Goal: Check status

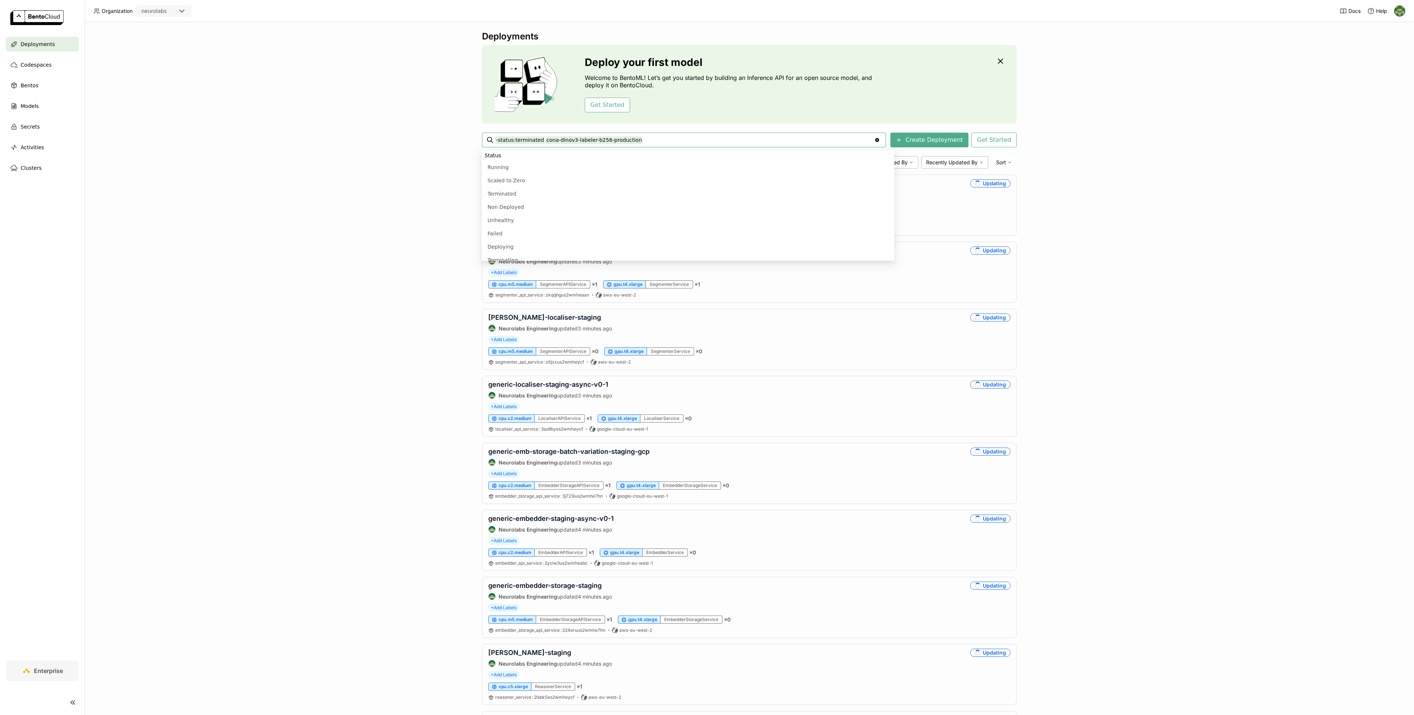
scroll to position [211, 0]
click at [797, 137] on input "-status:terminated cona-dinov3-labeler-b256-production" at bounding box center [684, 140] width 379 height 12
type input "-status:terminated cona-dinov3-labeler-b256-production"
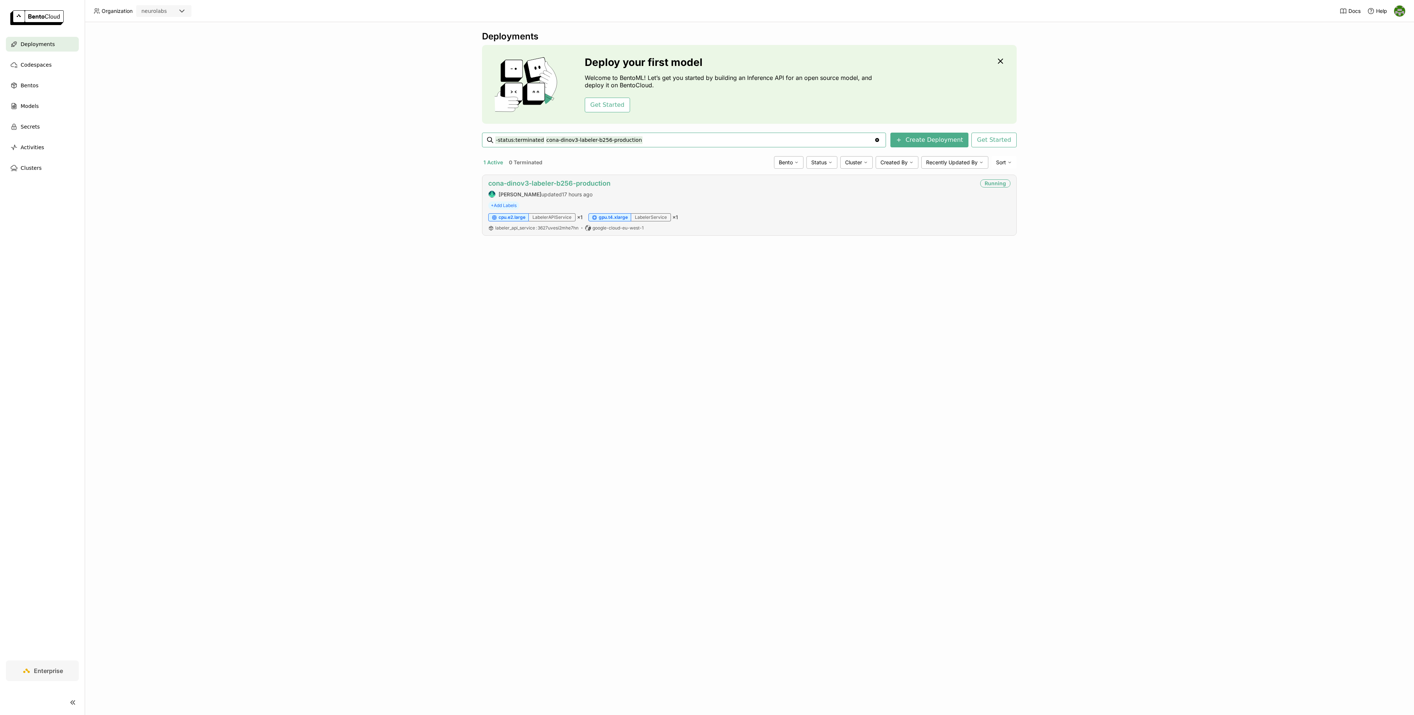
click at [580, 180] on link "cona-dinov3-labeler-b256-production" at bounding box center [549, 183] width 122 height 8
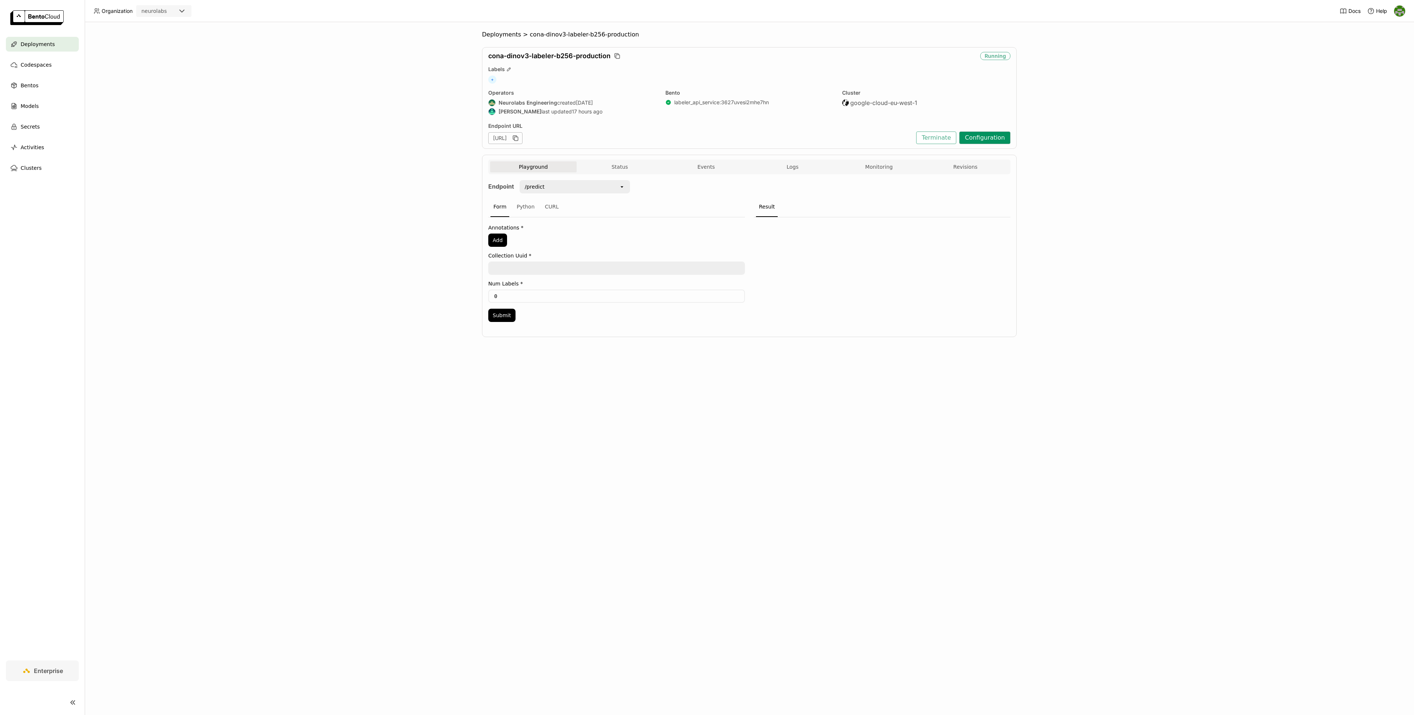
click at [993, 136] on button "Configuration" at bounding box center [984, 137] width 51 height 13
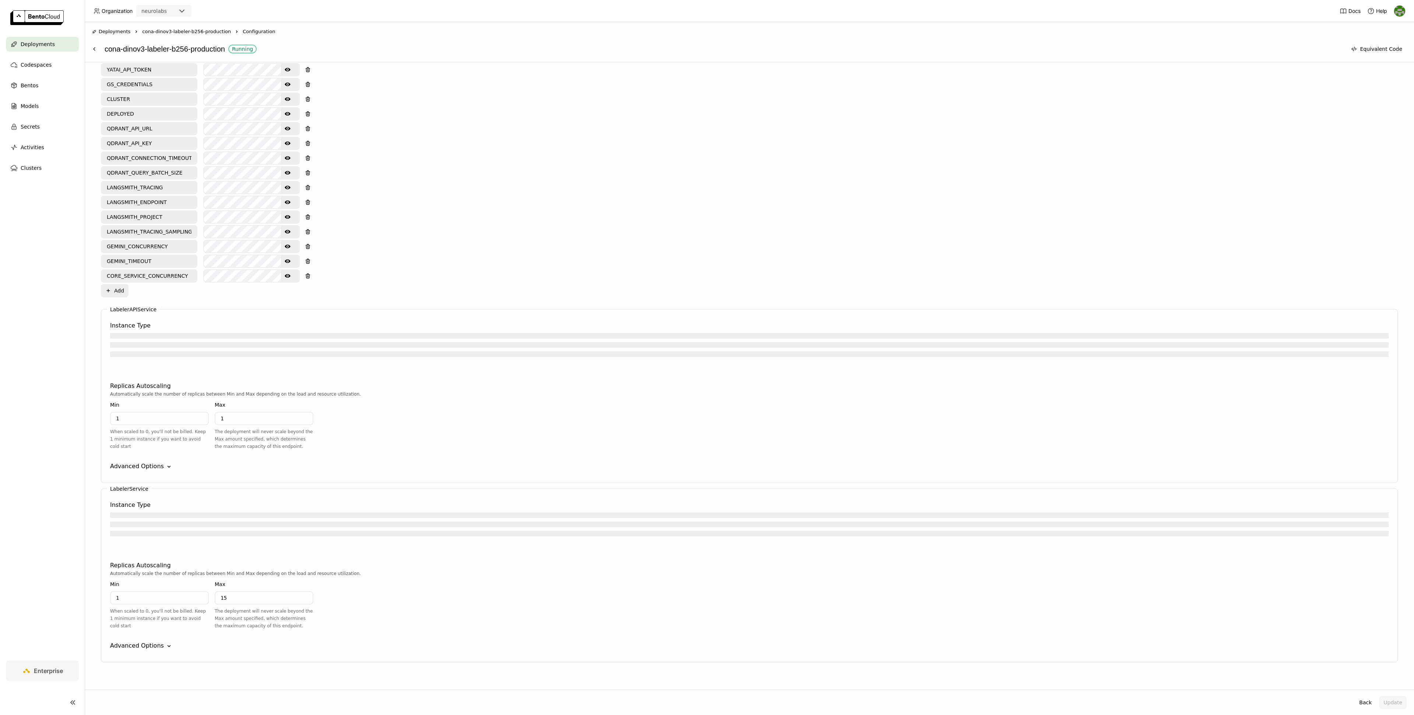
scroll to position [540, 0]
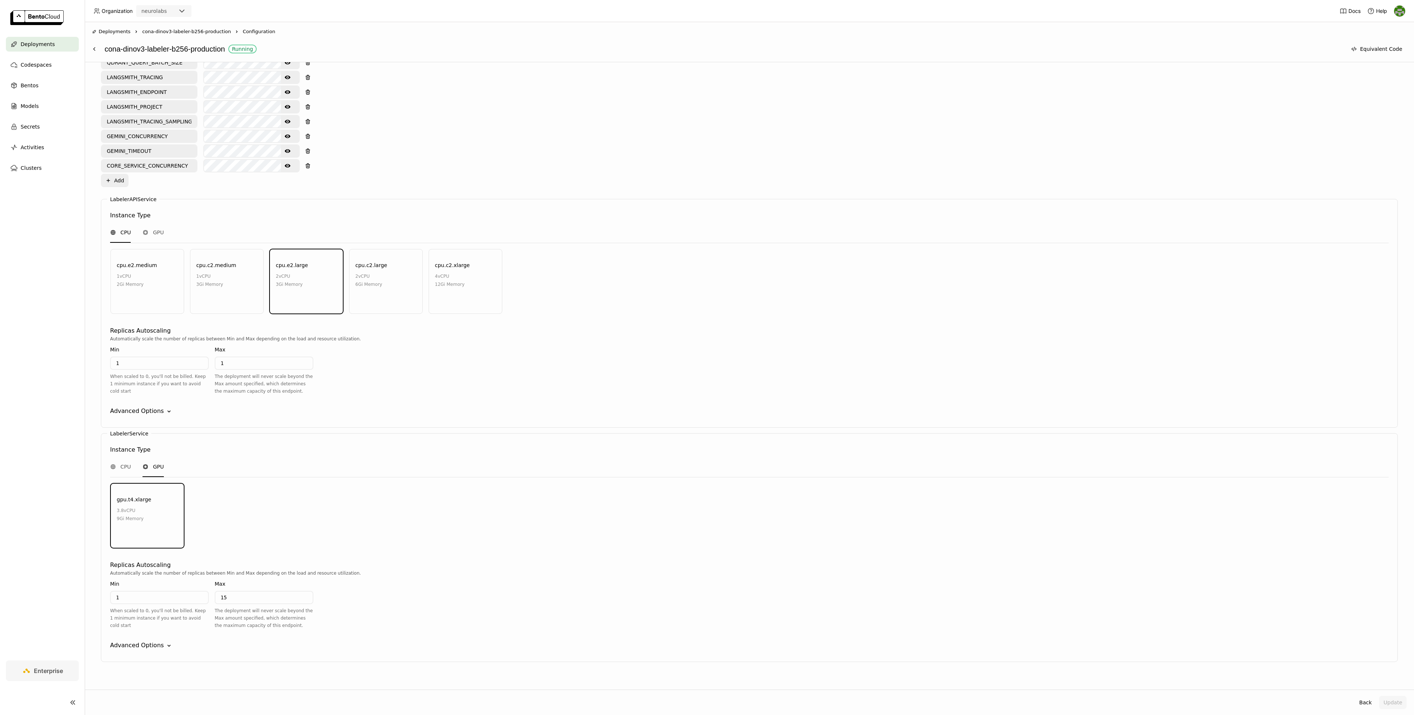
click at [963, 211] on div "Instance Type" at bounding box center [749, 215] width 1278 height 9
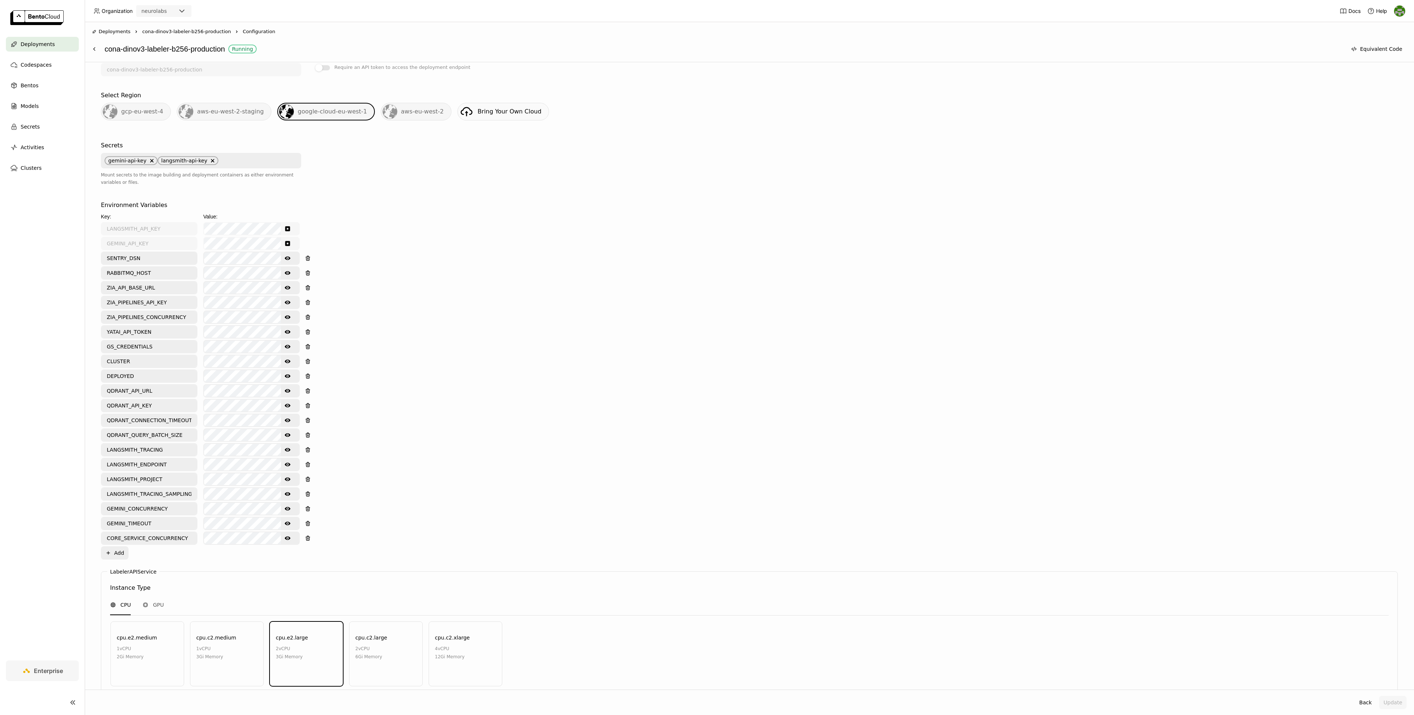
scroll to position [0, 0]
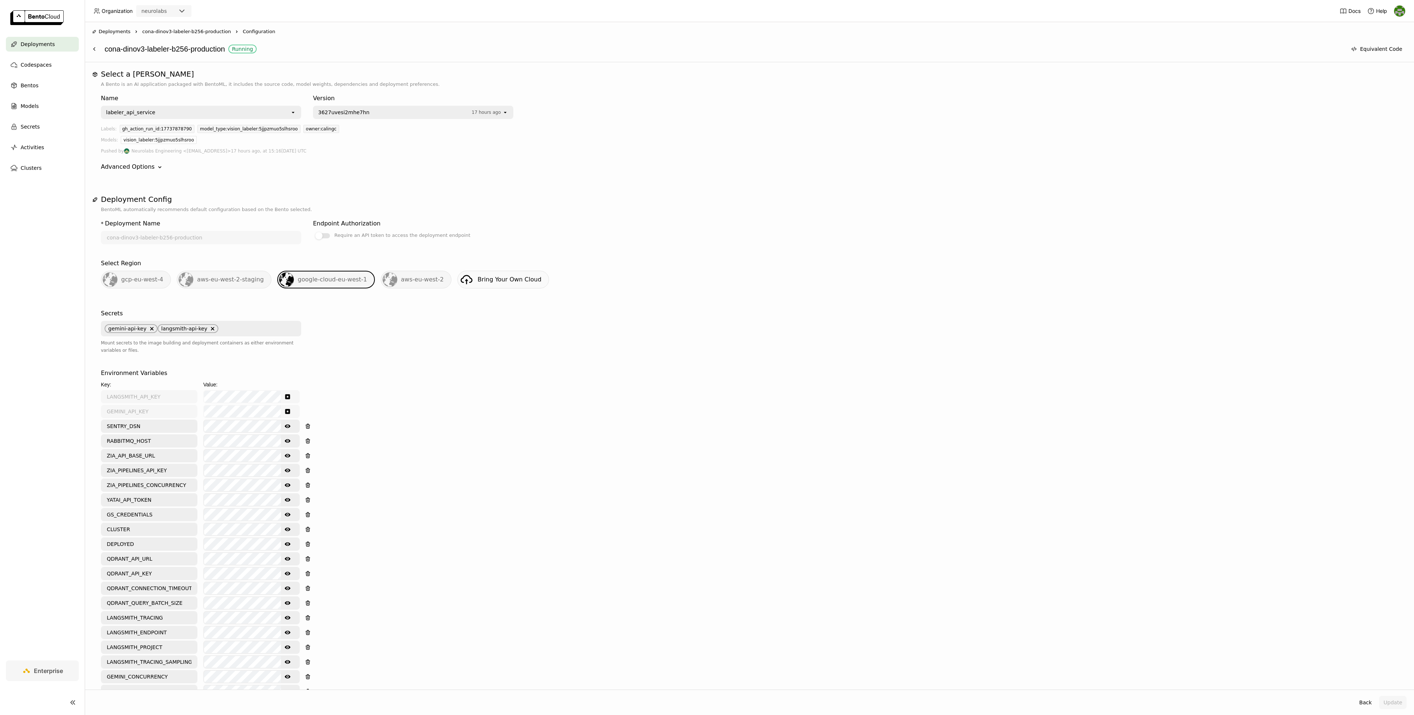
click at [192, 34] on span "cona-dinov3-labeler-b256-production" at bounding box center [186, 31] width 89 height 7
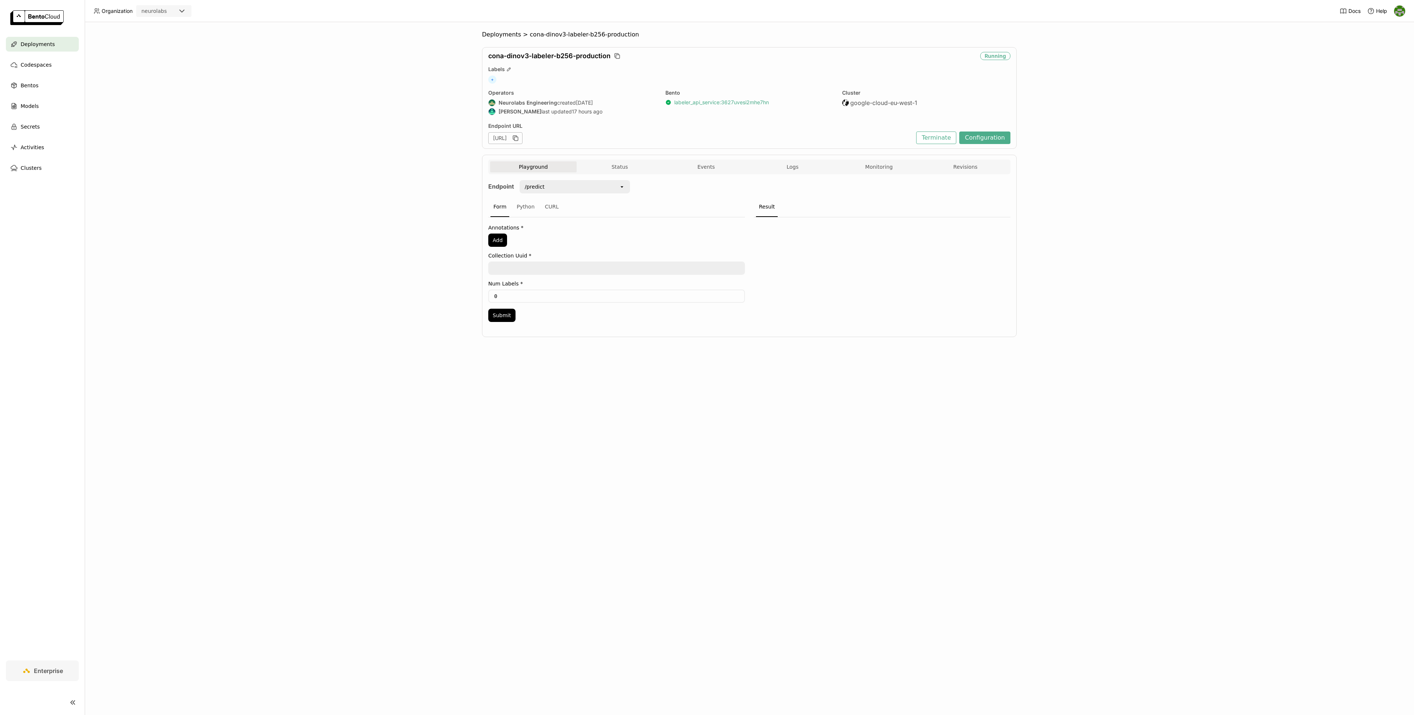
click at [694, 101] on link "labeler_api_service : 3627uvesi2mhe7hn" at bounding box center [721, 102] width 95 height 7
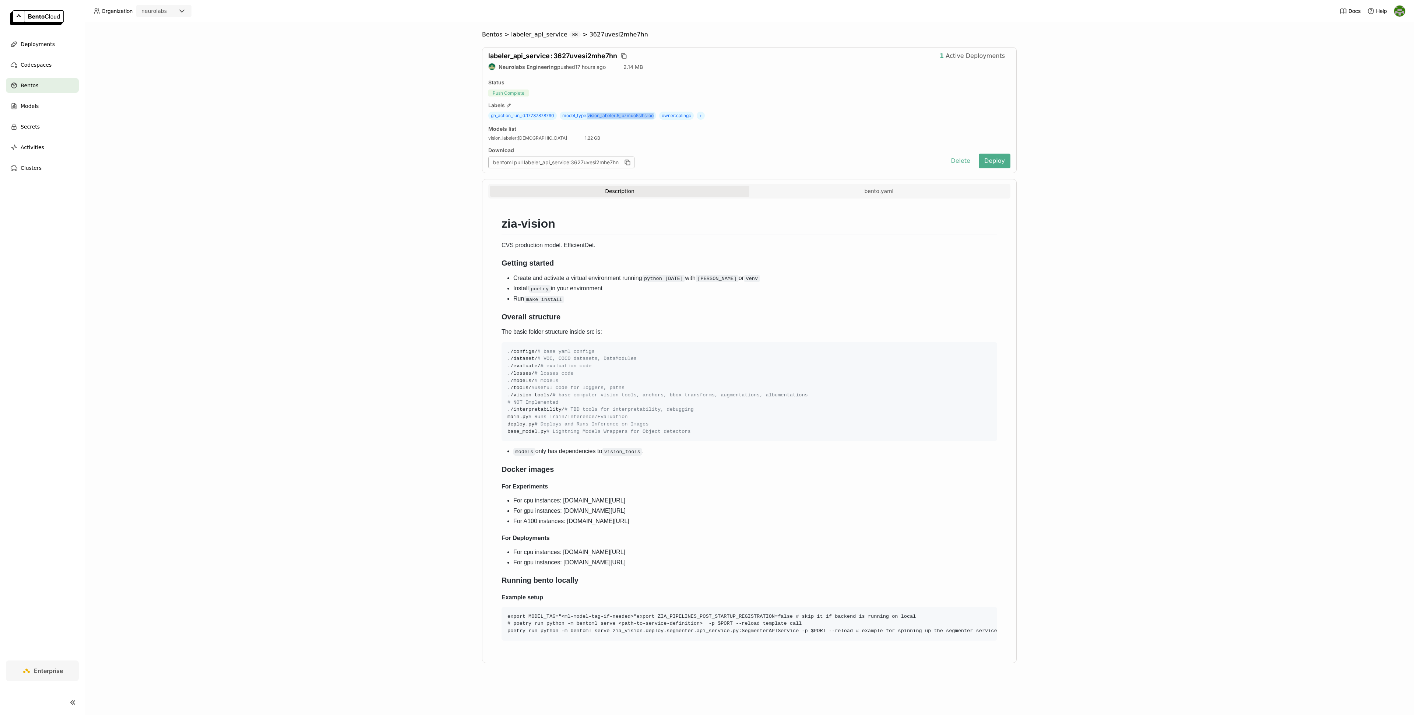
drag, startPoint x: 590, startPoint y: 116, endPoint x: 657, endPoint y: 118, distance: 67.0
click at [656, 118] on span "model_type : vision_labeler:5jjpzmuo5slhsroo" at bounding box center [608, 116] width 96 height 8
copy span "vision_labeler:5jjpzmuo5slhsroo"
